Goal: Download file/media

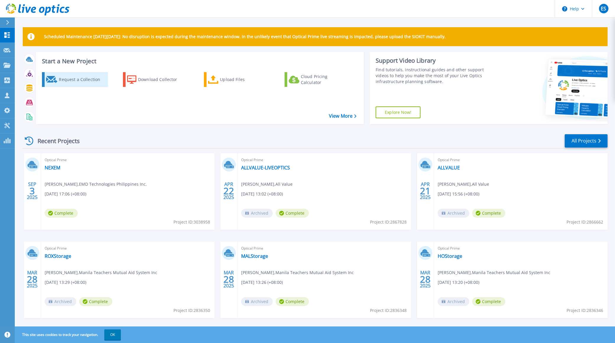
click at [76, 80] on div "Request a Collection" at bounding box center [82, 80] width 47 height 12
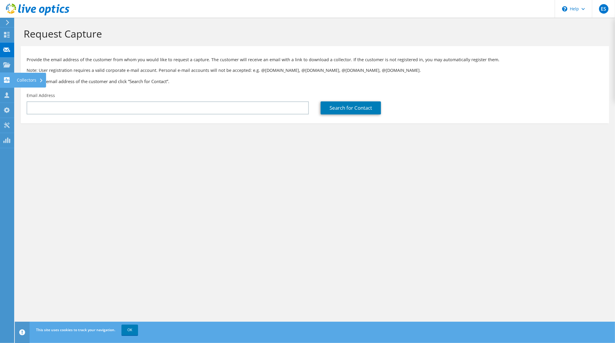
click at [9, 77] on use at bounding box center [7, 80] width 6 height 6
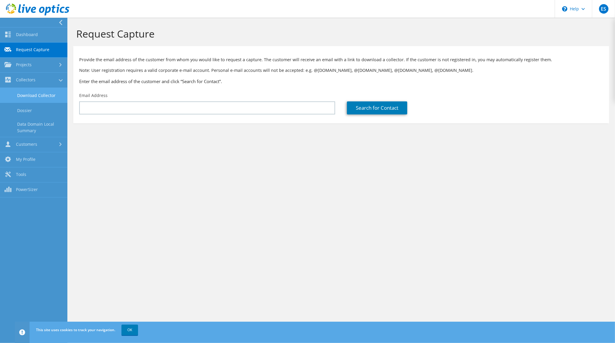
click at [37, 94] on link "Download Collector" at bounding box center [33, 95] width 67 height 15
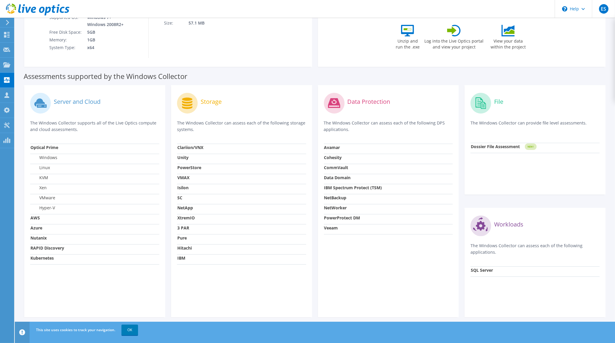
scroll to position [110, 0]
click at [348, 168] on strong "CommVault" at bounding box center [336, 167] width 24 height 6
click at [349, 179] on td "Data Domain" at bounding box center [388, 178] width 129 height 10
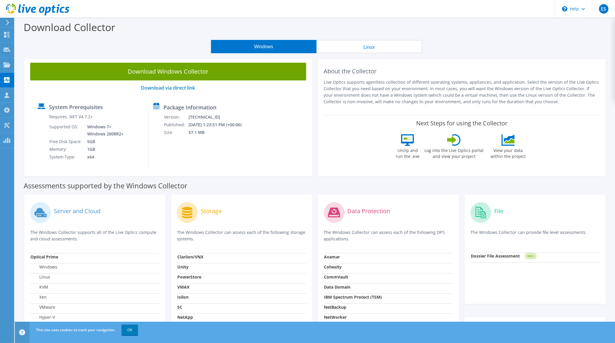
scroll to position [0, 0]
click at [581, 9] on div "\n Help" at bounding box center [573, 9] width 37 height 18
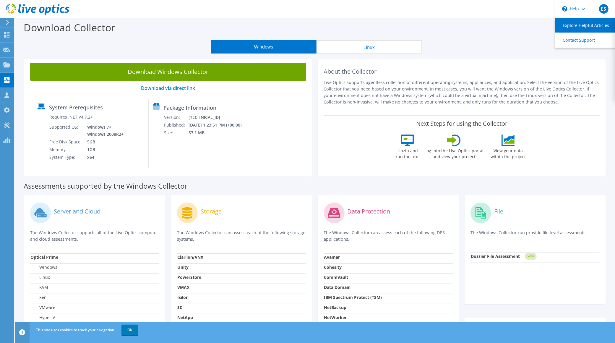
click at [583, 25] on link "Explore Helpful Articles" at bounding box center [588, 25] width 66 height 14
